Goal: Entertainment & Leisure: Consume media (video, audio)

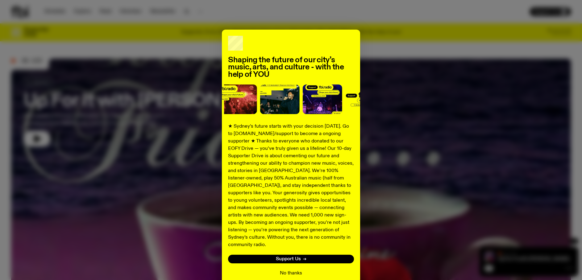
click at [294, 270] on button "No thanks" at bounding box center [291, 273] width 22 height 7
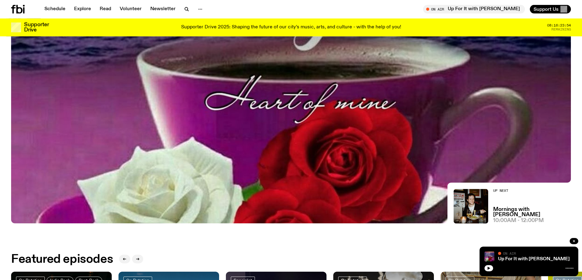
scroll to position [176, 0]
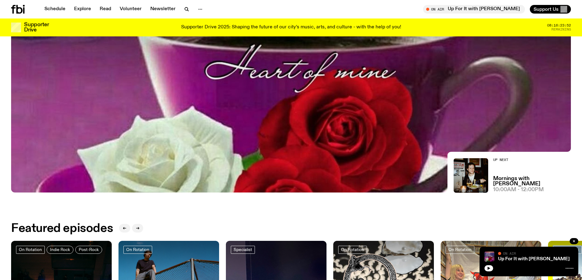
click at [484, 268] on div "Up For It with Louisa Christie On Air On Air" at bounding box center [529, 262] width 99 height 30
click at [488, 267] on icon "button" at bounding box center [489, 269] width 4 height 4
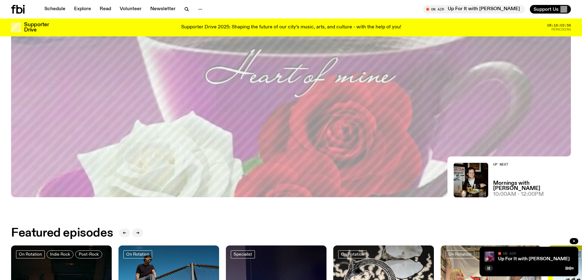
scroll to position [0, 0]
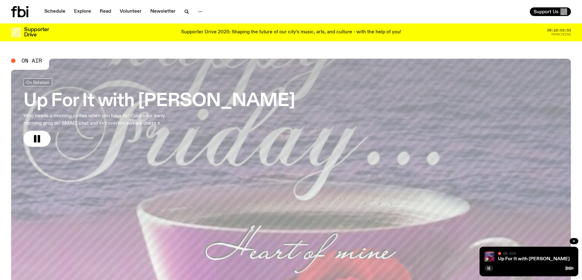
click at [111, 96] on h3 "Up For It with [PERSON_NAME]" at bounding box center [158, 101] width 271 height 17
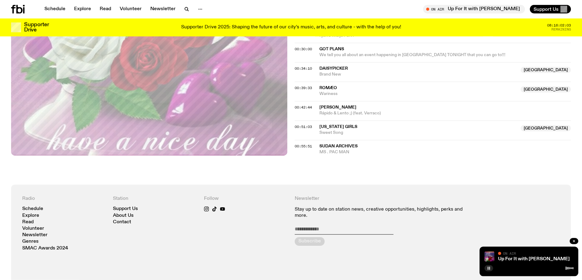
scroll to position [349, 0]
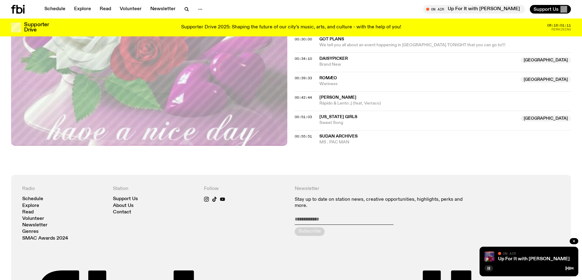
click at [488, 270] on rect "button" at bounding box center [488, 268] width 1 height 3
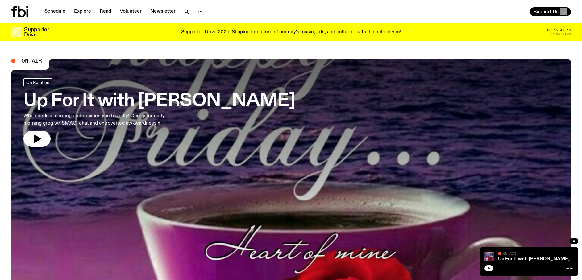
click at [488, 270] on icon "button" at bounding box center [489, 268] width 3 height 3
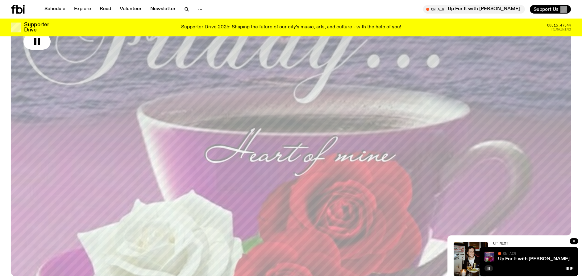
scroll to position [103, 0]
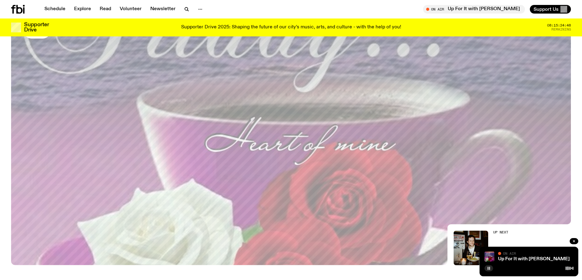
click at [490, 269] on icon "button" at bounding box center [489, 269] width 4 height 4
